Goal: Information Seeking & Learning: Learn about a topic

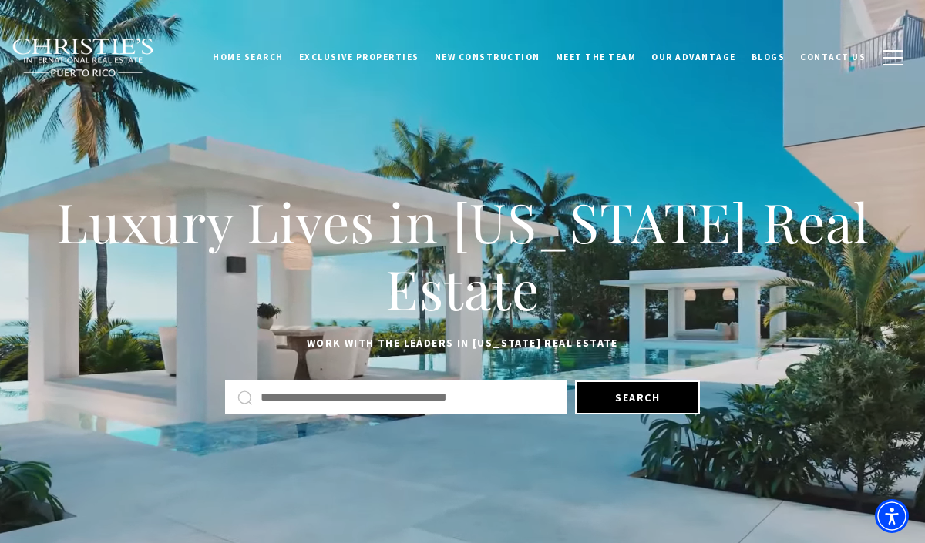
click at [755, 59] on link "Blogs" at bounding box center [768, 57] width 49 height 39
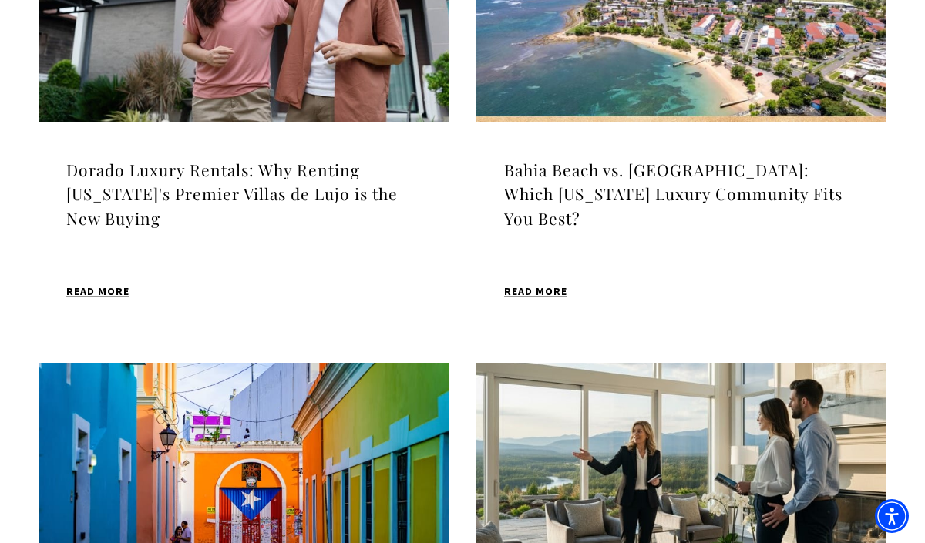
scroll to position [1352, 0]
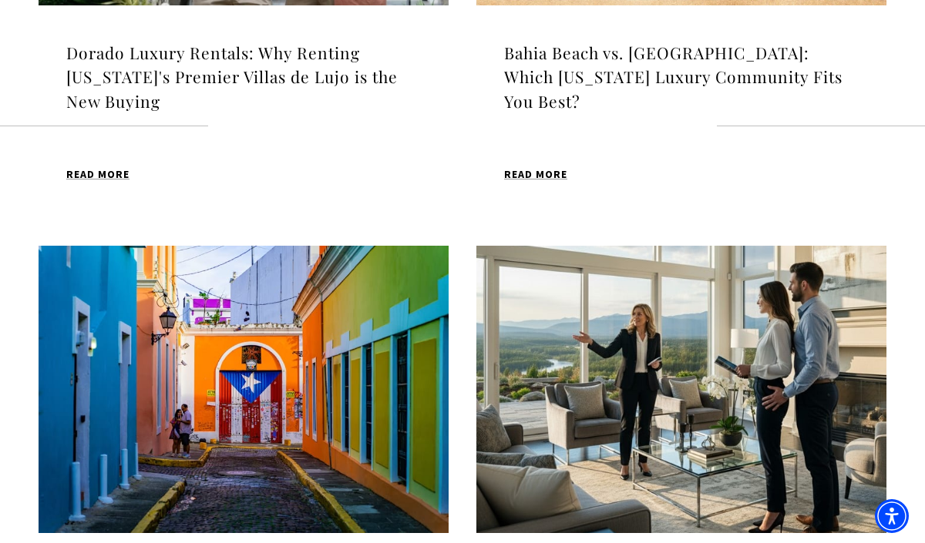
click at [629, 59] on h4 "Bahia Beach vs. [GEOGRAPHIC_DATA]: Which [US_STATE] Luxury Community Fits You B…" at bounding box center [681, 77] width 355 height 73
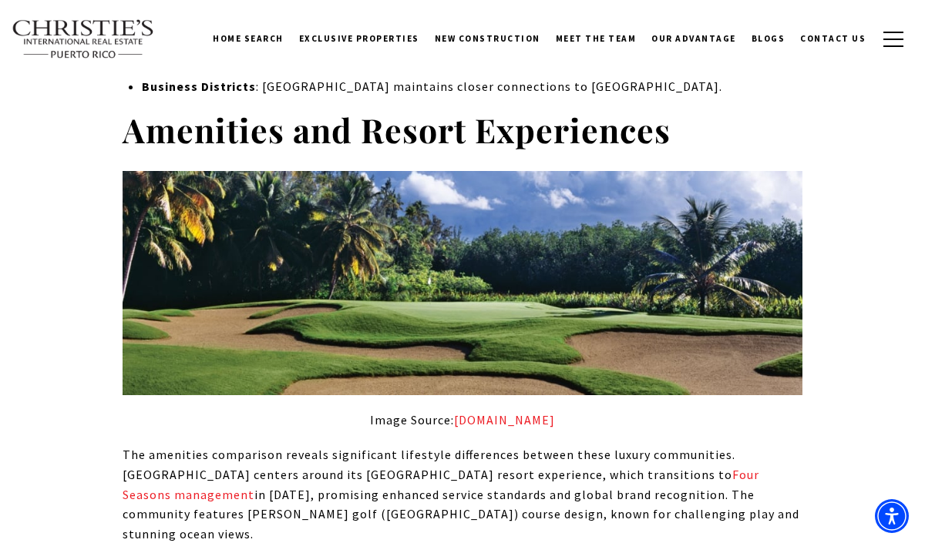
scroll to position [1877, 0]
